Goal: Task Accomplishment & Management: Complete application form

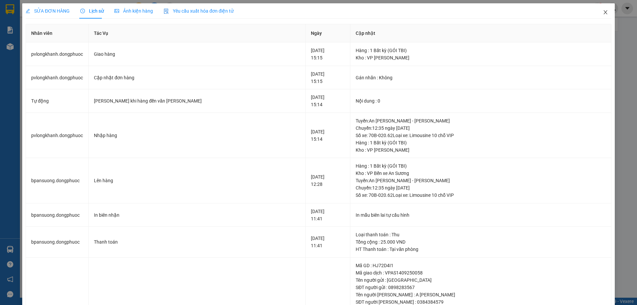
click at [603, 11] on icon "close" at bounding box center [605, 12] width 5 height 5
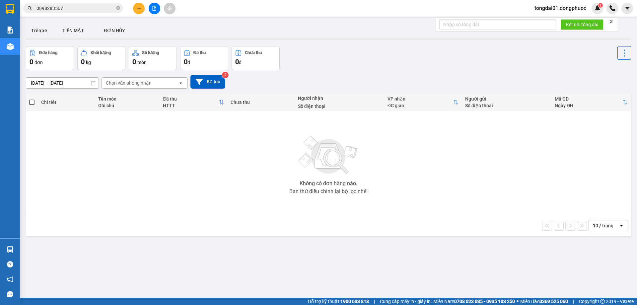
click at [92, 9] on input "0898283567" at bounding box center [76, 8] width 78 height 7
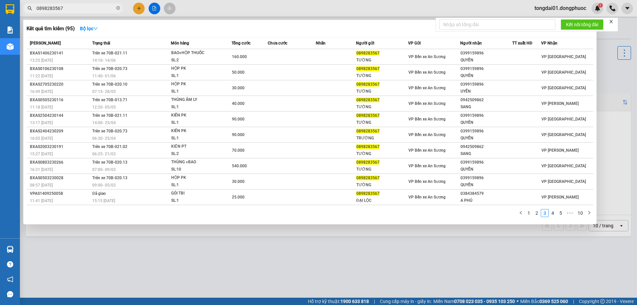
click at [92, 9] on input "0898283567" at bounding box center [76, 8] width 78 height 7
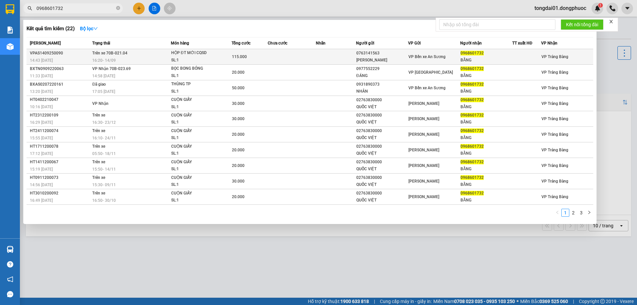
type input "0968601732"
click at [136, 56] on td "Trên xe 70B-021.04 16:20 [DATE]" at bounding box center [131, 57] width 80 height 16
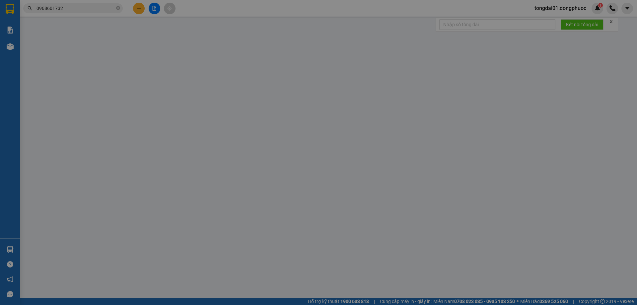
type input "0763141563"
type input "[PERSON_NAME]"
type input "0968601732"
type input "BẰNG"
type input "115.000"
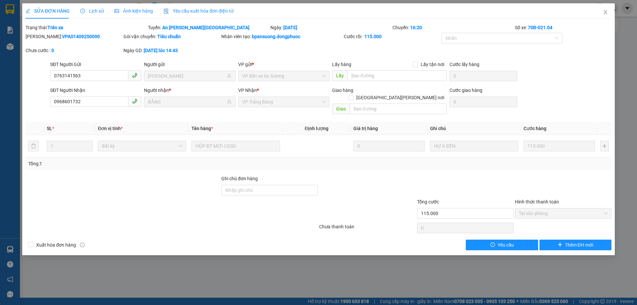
click at [90, 9] on span "Lịch sử" at bounding box center [92, 10] width 24 height 5
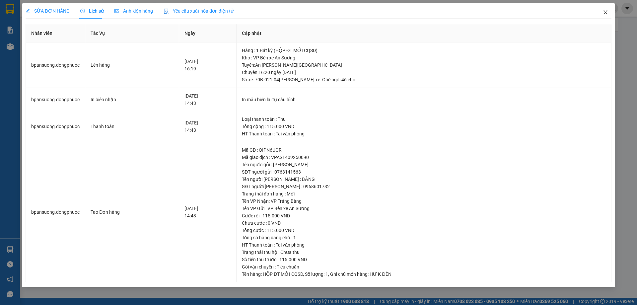
click at [606, 13] on icon "close" at bounding box center [605, 12] width 5 height 5
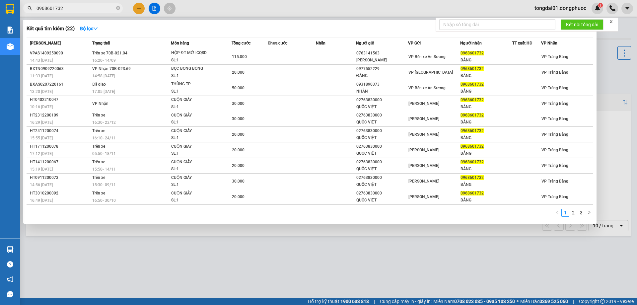
click at [90, 12] on input "0968601732" at bounding box center [76, 8] width 78 height 7
paste input "867764664"
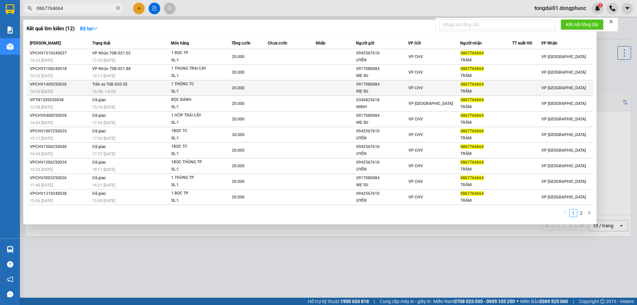
type input "0867764664"
click at [132, 88] on div "16:30 [DATE]" at bounding box center [131, 91] width 78 height 7
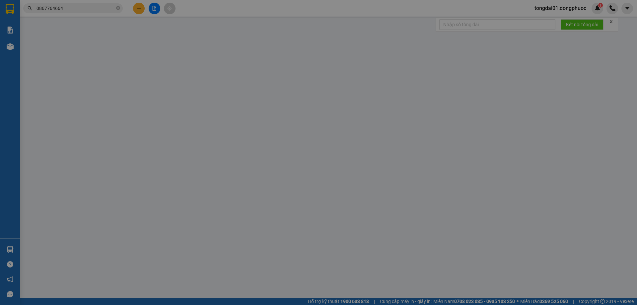
type input "0917080084"
type input "MẸ SU"
type input "0867764664"
type input "TRÂM"
type input "20.000"
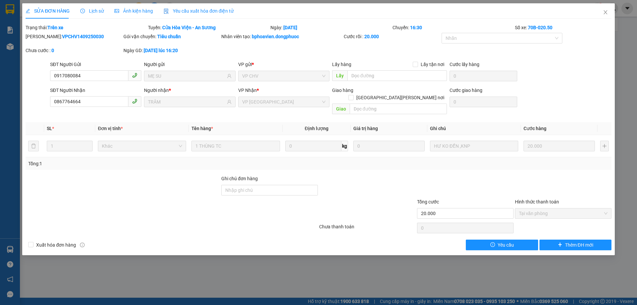
click at [91, 8] on span "Lịch sử" at bounding box center [92, 10] width 24 height 5
